Goal: Find specific page/section

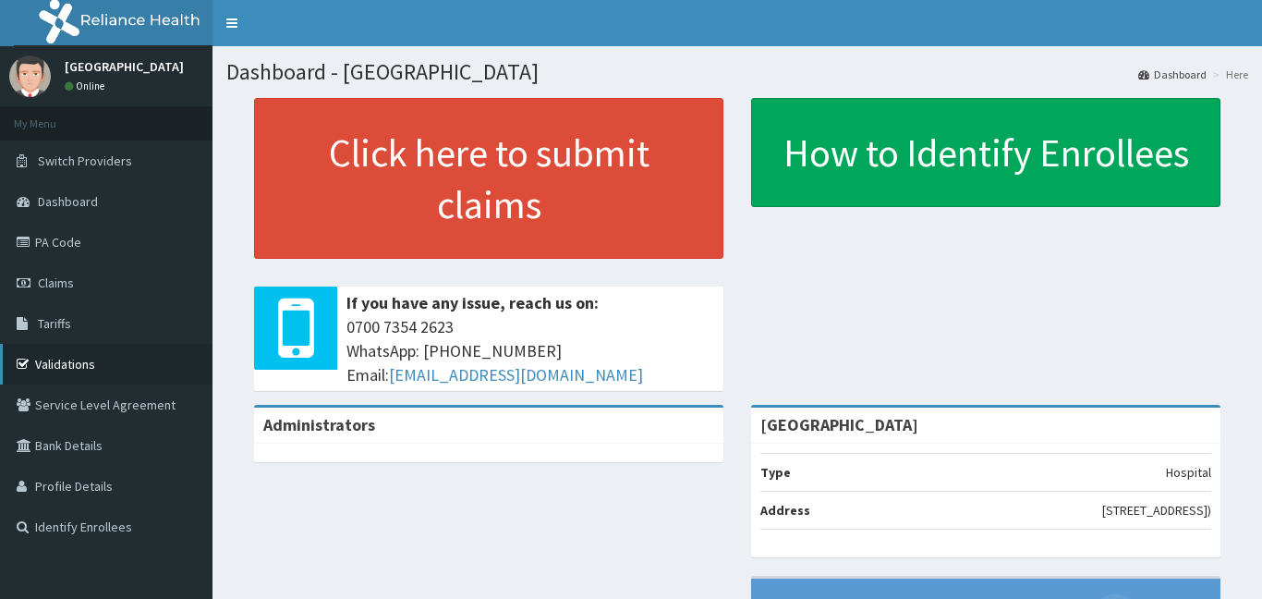
click at [91, 360] on link "Validations" at bounding box center [106, 364] width 212 height 41
click at [108, 208] on link "Dashboard" at bounding box center [106, 201] width 212 height 41
click at [73, 365] on link "Validations" at bounding box center [106, 364] width 212 height 41
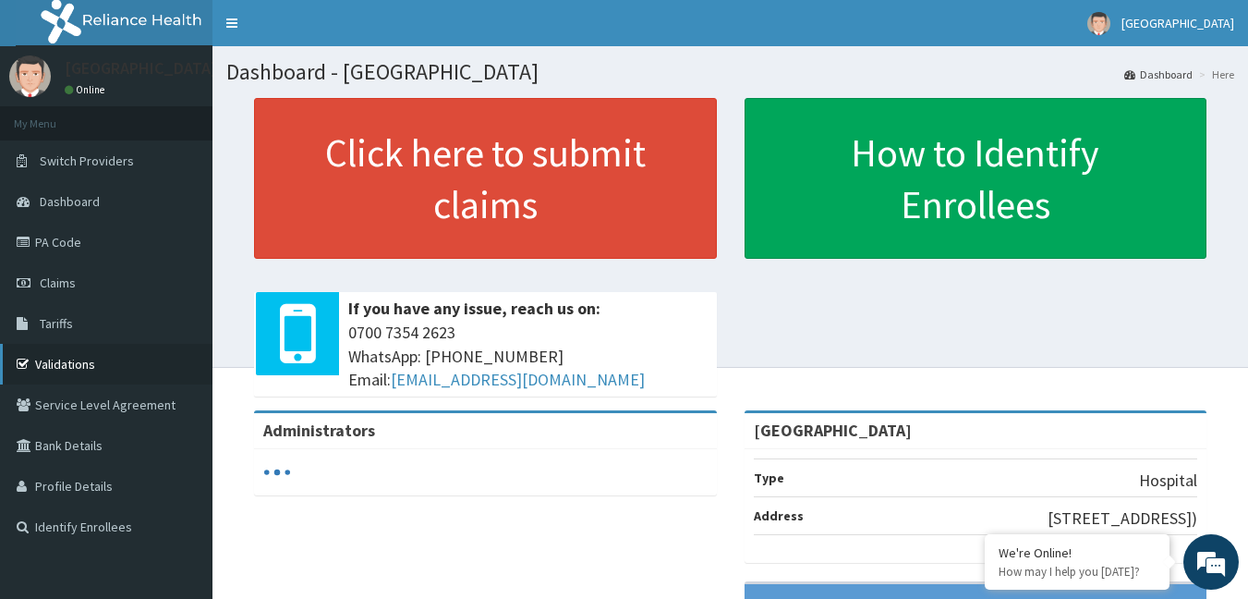
click at [69, 374] on link "Validations" at bounding box center [106, 364] width 212 height 41
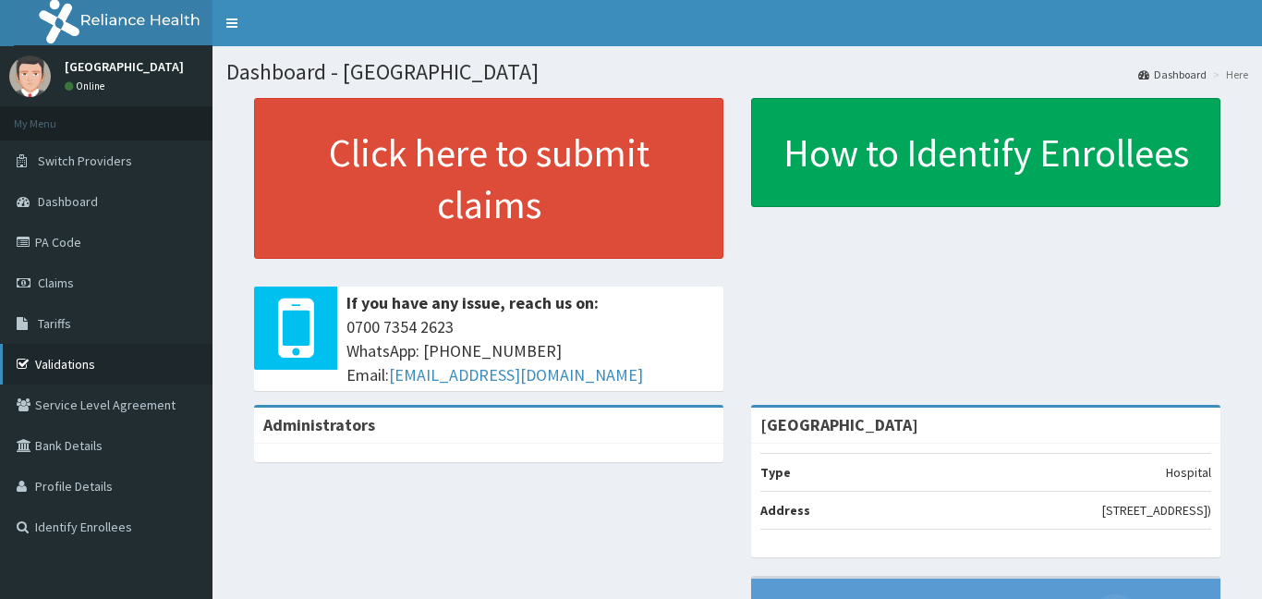
click at [97, 371] on link "Validations" at bounding box center [106, 364] width 212 height 41
